Goal: Task Accomplishment & Management: Complete application form

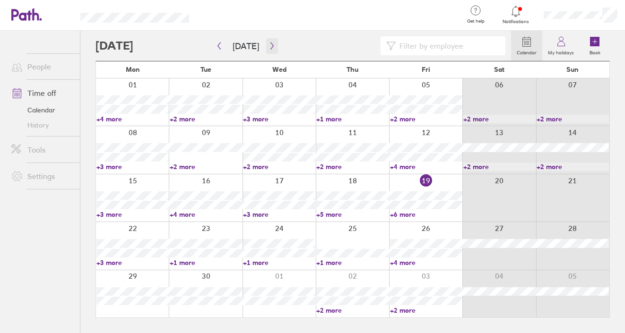
click at [270, 43] on icon "button" at bounding box center [271, 46] width 7 height 8
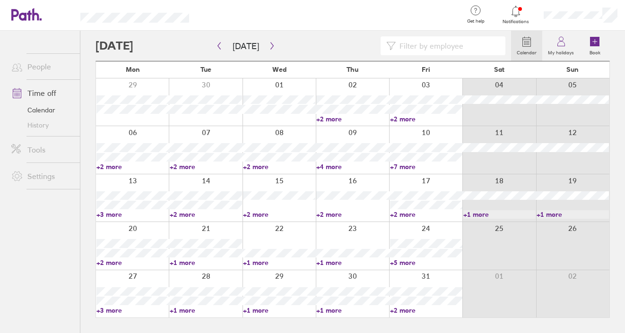
click at [405, 120] on link "+2 more" at bounding box center [426, 119] width 72 height 9
click at [407, 118] on link "+2 more" at bounding box center [426, 119] width 72 height 9
click at [426, 118] on link "+2 more" at bounding box center [426, 119] width 72 height 9
click at [410, 165] on link "+7 more" at bounding box center [426, 167] width 72 height 9
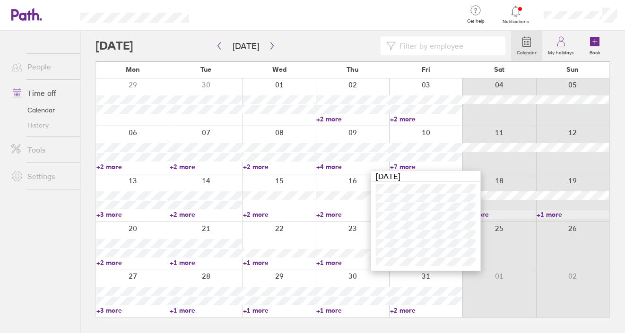
click at [354, 169] on link "+4 more" at bounding box center [352, 167] width 72 height 9
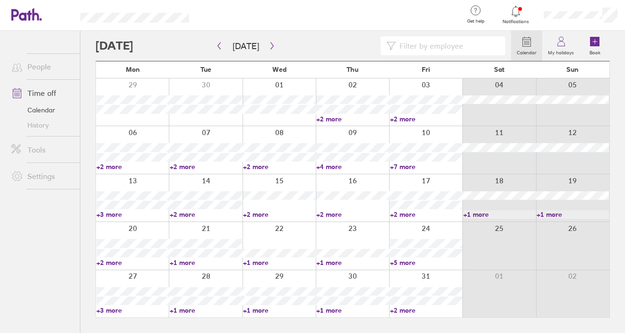
click at [406, 215] on link "+2 more" at bounding box center [426, 214] width 72 height 9
click at [374, 213] on link "+2 more" at bounding box center [352, 214] width 72 height 9
click at [406, 310] on link "+2 more" at bounding box center [426, 310] width 72 height 9
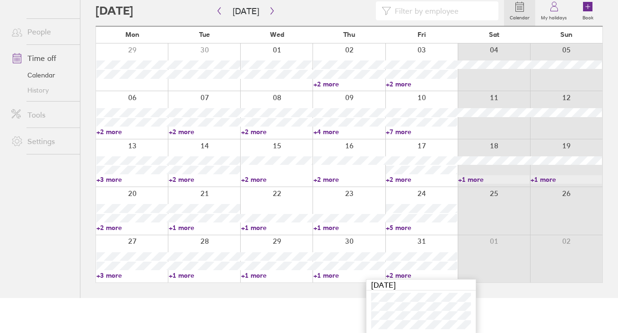
scroll to position [36, 0]
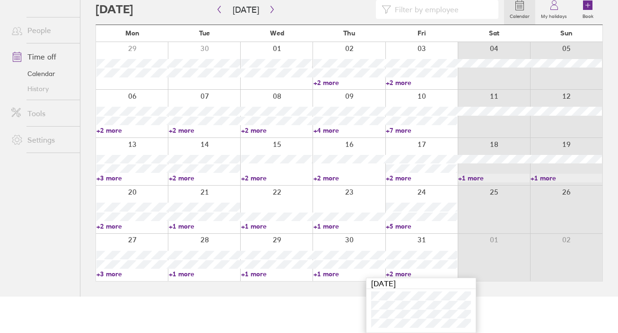
click at [337, 297] on html "Get help FAQs Contact us Notifications My profile Sign out People Time off Cale…" at bounding box center [309, 130] width 618 height 333
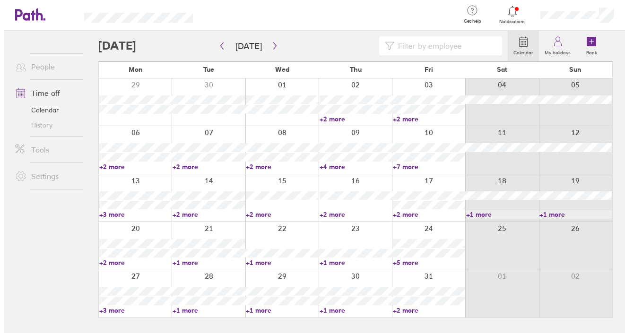
scroll to position [0, 0]
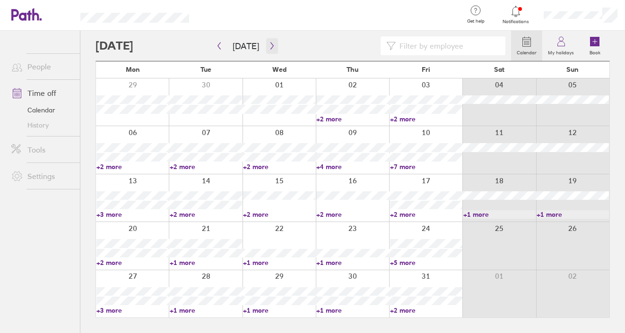
click at [268, 42] on icon "button" at bounding box center [271, 46] width 7 height 8
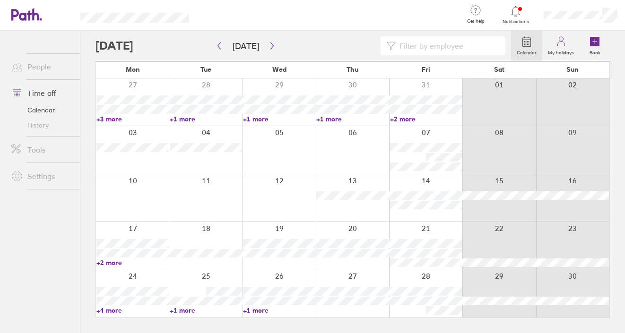
click at [420, 216] on div at bounding box center [425, 197] width 73 height 47
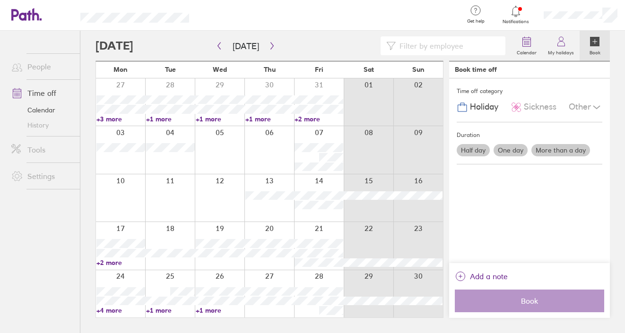
click at [509, 152] on label "One day" at bounding box center [510, 150] width 34 height 12
click at [0, 0] on input "One day" at bounding box center [0, 0] width 0 height 0
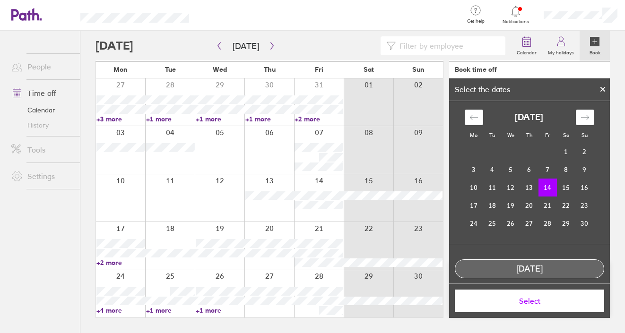
click at [526, 303] on span "Select" at bounding box center [529, 301] width 136 height 9
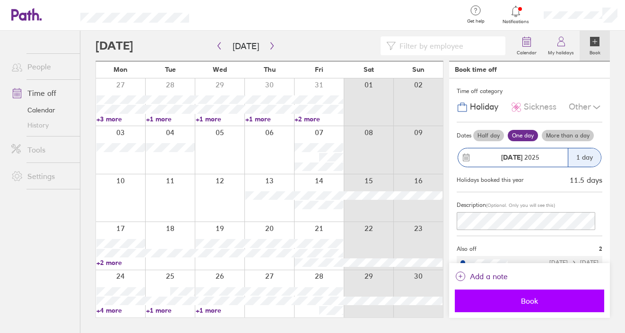
click at [525, 302] on span "Book" at bounding box center [529, 301] width 136 height 9
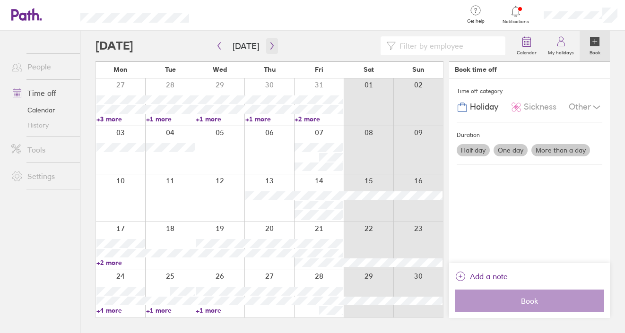
click at [270, 43] on icon "button" at bounding box center [271, 46] width 3 height 7
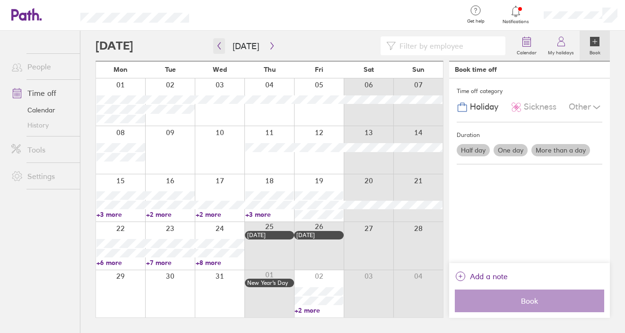
click at [221, 45] on icon "button" at bounding box center [218, 46] width 7 height 8
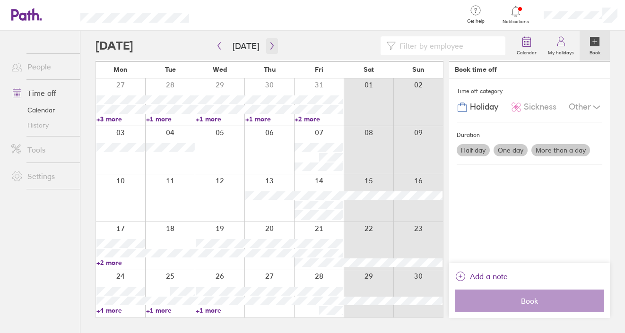
click at [270, 46] on icon "button" at bounding box center [271, 46] width 7 height 8
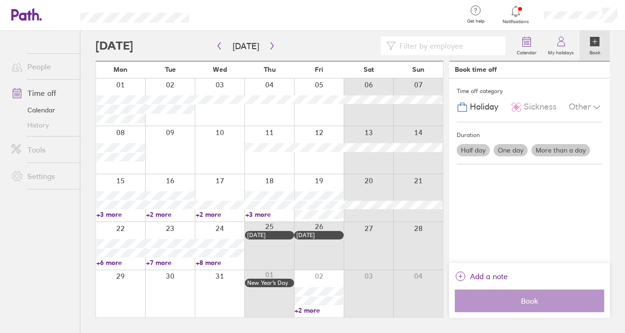
click at [329, 114] on div at bounding box center [319, 101] width 50 height 47
click at [324, 115] on div at bounding box center [319, 101] width 50 height 47
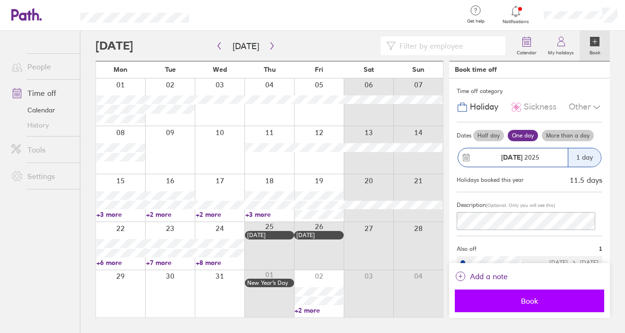
click at [521, 298] on span "Book" at bounding box center [529, 301] width 136 height 9
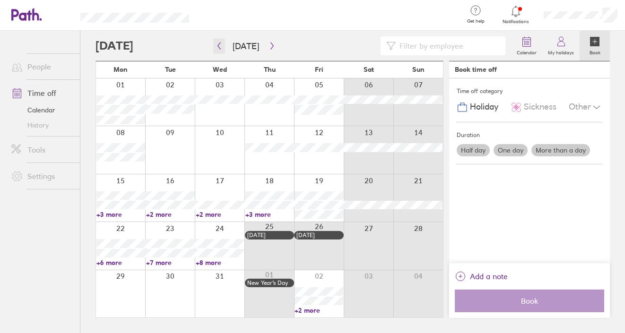
click at [220, 45] on icon "button" at bounding box center [218, 46] width 7 height 8
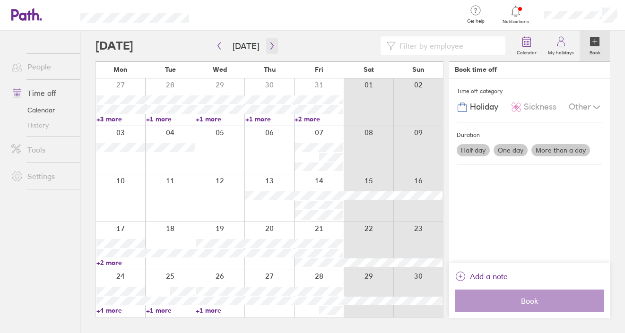
click at [268, 43] on icon "button" at bounding box center [271, 46] width 7 height 8
